Goal: Task Accomplishment & Management: Manage account settings

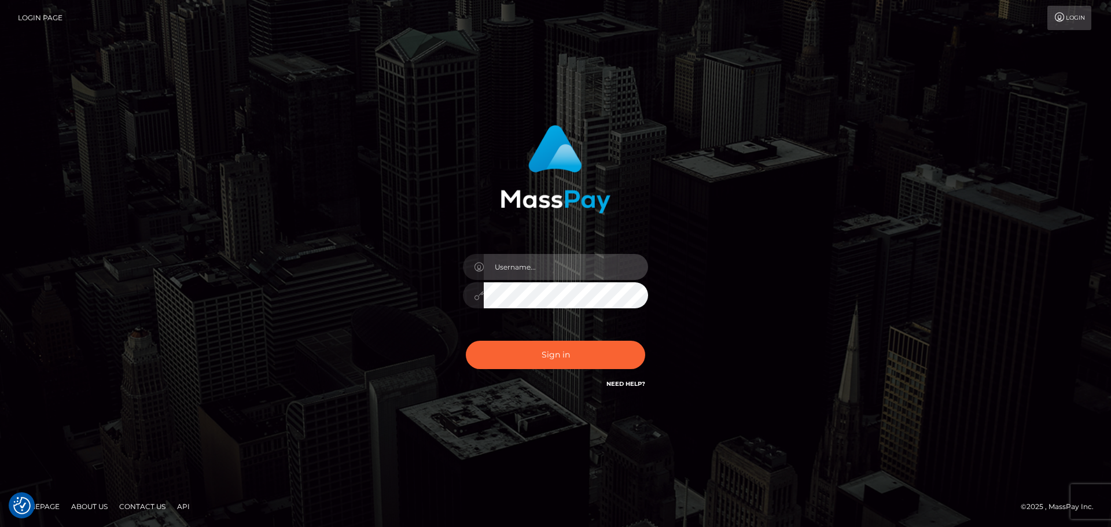
click at [529, 273] on input "text" at bounding box center [566, 267] width 164 height 26
type input "paul.billett"
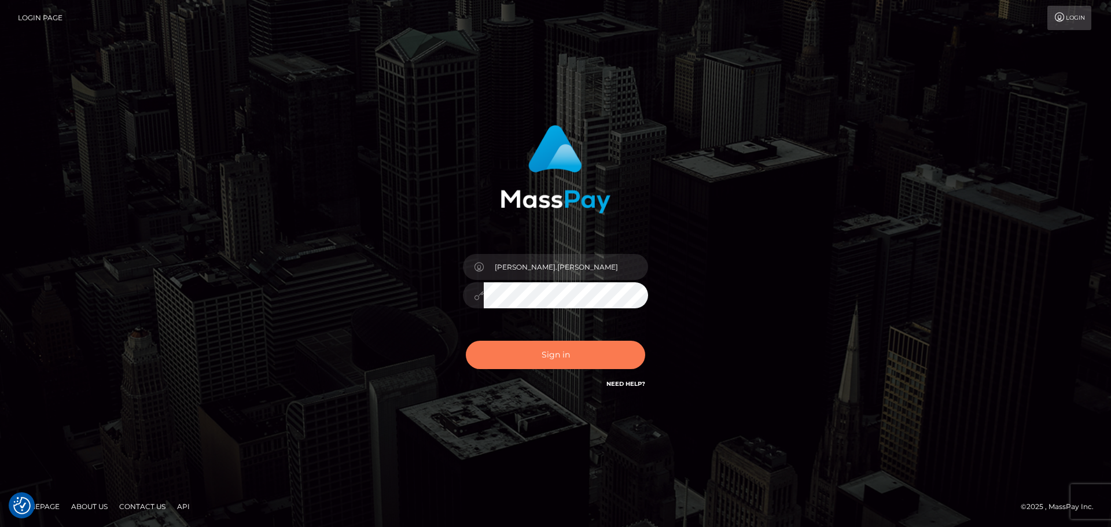
click at [564, 358] on button "Sign in" at bounding box center [555, 355] width 179 height 28
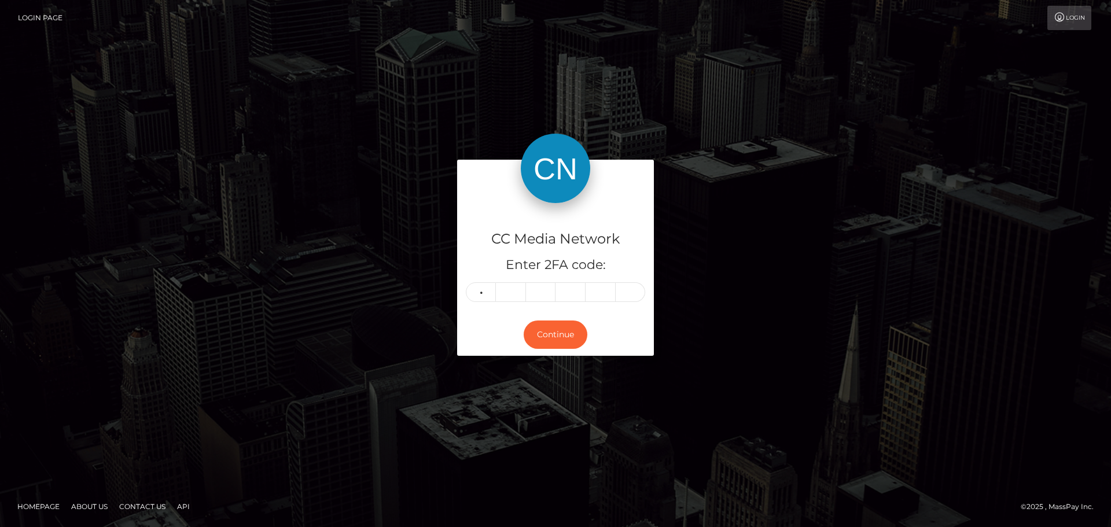
type input "3"
type input "0"
type input "7"
type input "9"
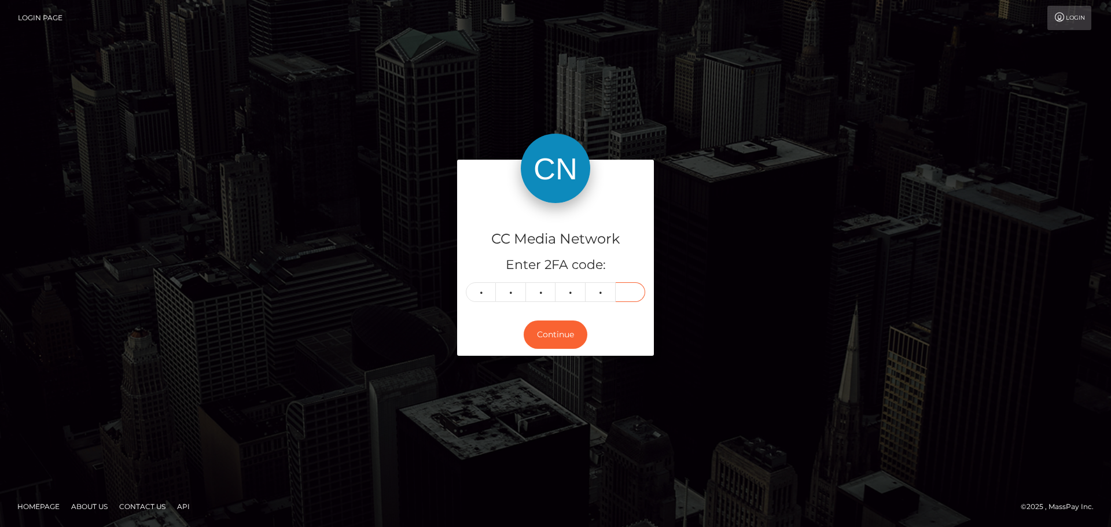
type input "7"
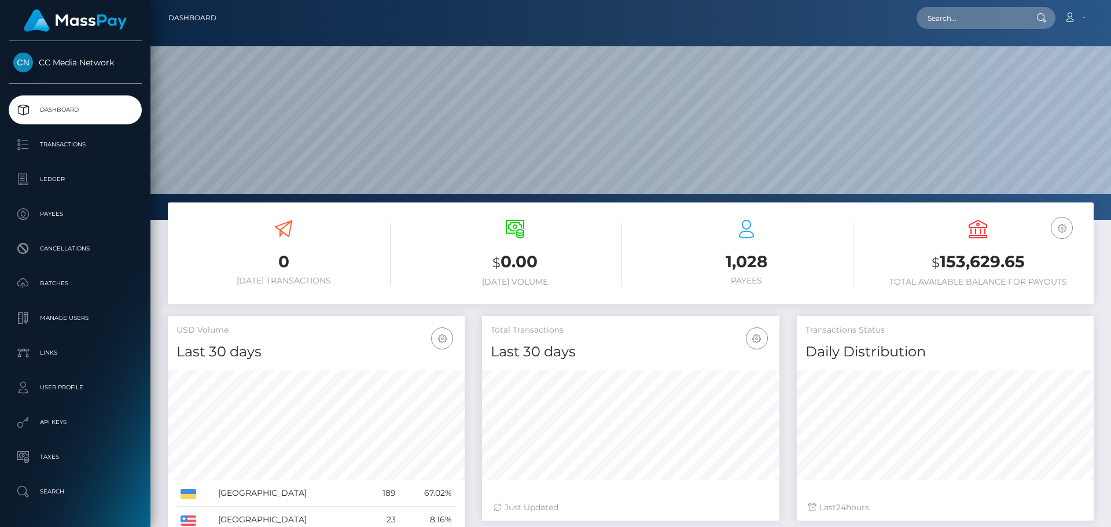
scroll to position [205, 297]
